Goal: Task Accomplishment & Management: Use online tool/utility

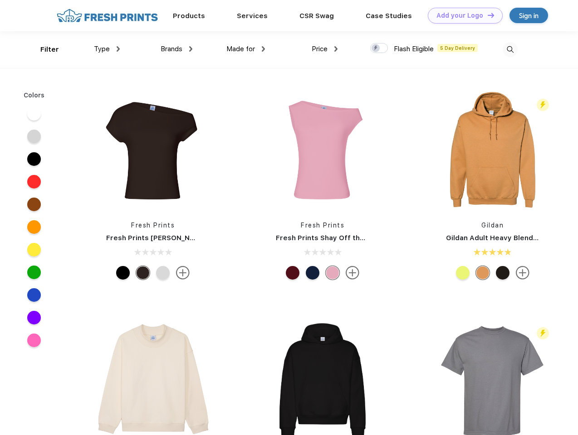
scroll to position [0, 0]
click at [462, 15] on link "Add your Logo Design Tool" at bounding box center [465, 16] width 75 height 16
click at [0, 0] on div "Design Tool" at bounding box center [0, 0] width 0 height 0
click at [486, 15] on link "Add your Logo Design Tool" at bounding box center [465, 16] width 75 height 16
click at [44, 49] on div "Filter" at bounding box center [49, 49] width 19 height 10
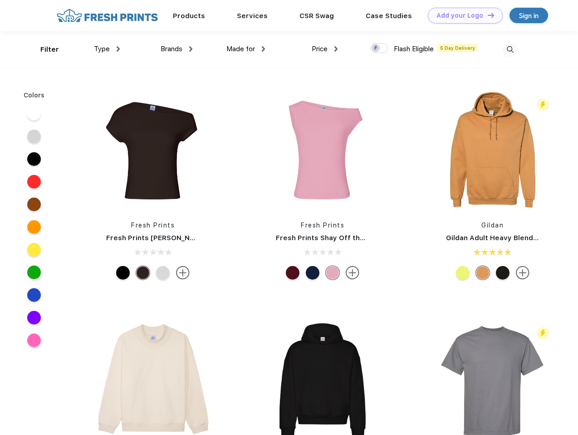
click at [107, 49] on span "Type" at bounding box center [102, 49] width 16 height 8
click at [176, 49] on span "Brands" at bounding box center [171, 49] width 22 height 8
click at [246, 49] on span "Made for" at bounding box center [240, 49] width 29 height 8
click at [325, 49] on span "Price" at bounding box center [319, 49] width 16 height 8
click at [379, 49] on div at bounding box center [379, 48] width 18 height 10
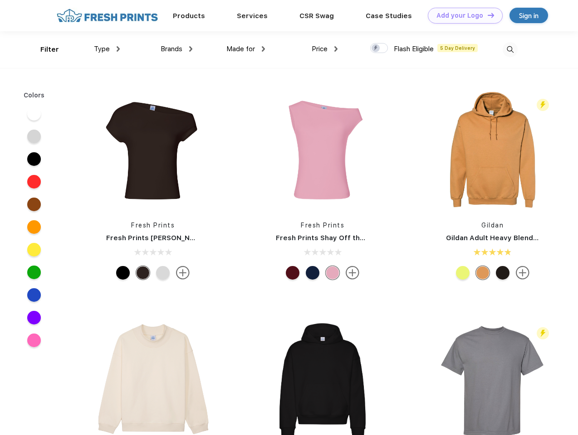
click at [376, 49] on input "checkbox" at bounding box center [373, 46] width 6 height 6
click at [510, 49] on img at bounding box center [509, 49] width 15 height 15
